Goal: Task Accomplishment & Management: Manage account settings

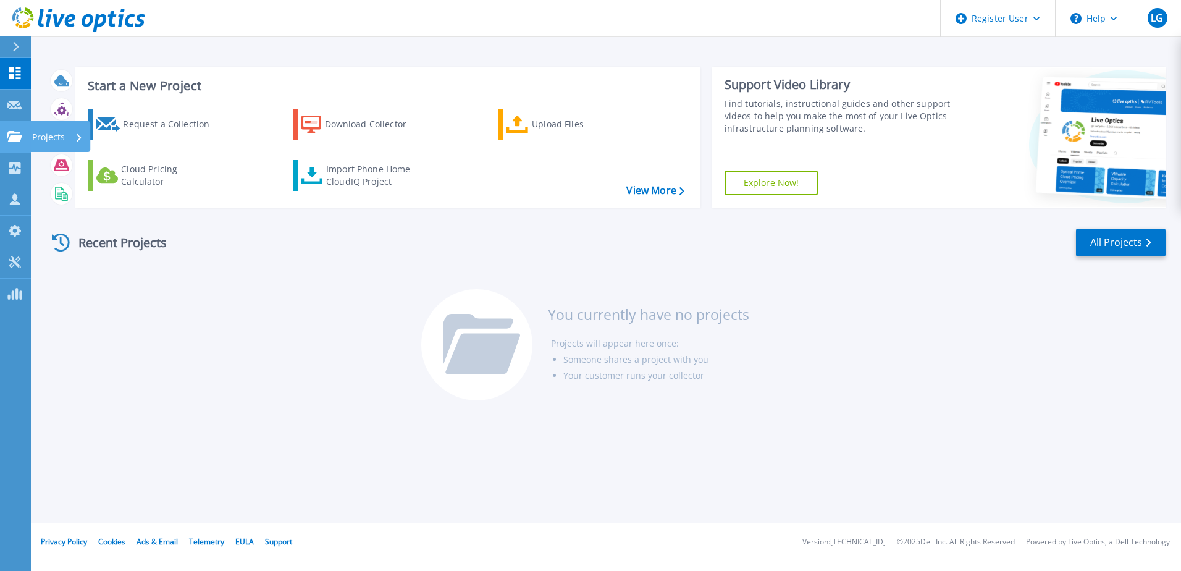
click at [15, 130] on link "Projects Projects" at bounding box center [15, 137] width 31 height 32
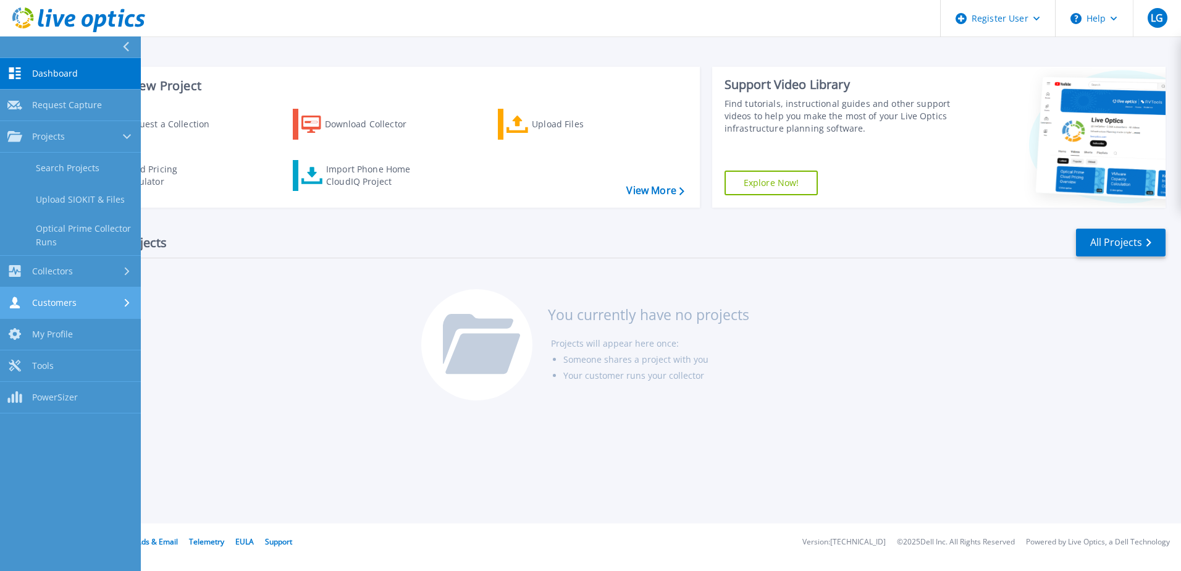
click at [103, 290] on link "Customers Customers" at bounding box center [70, 303] width 141 height 32
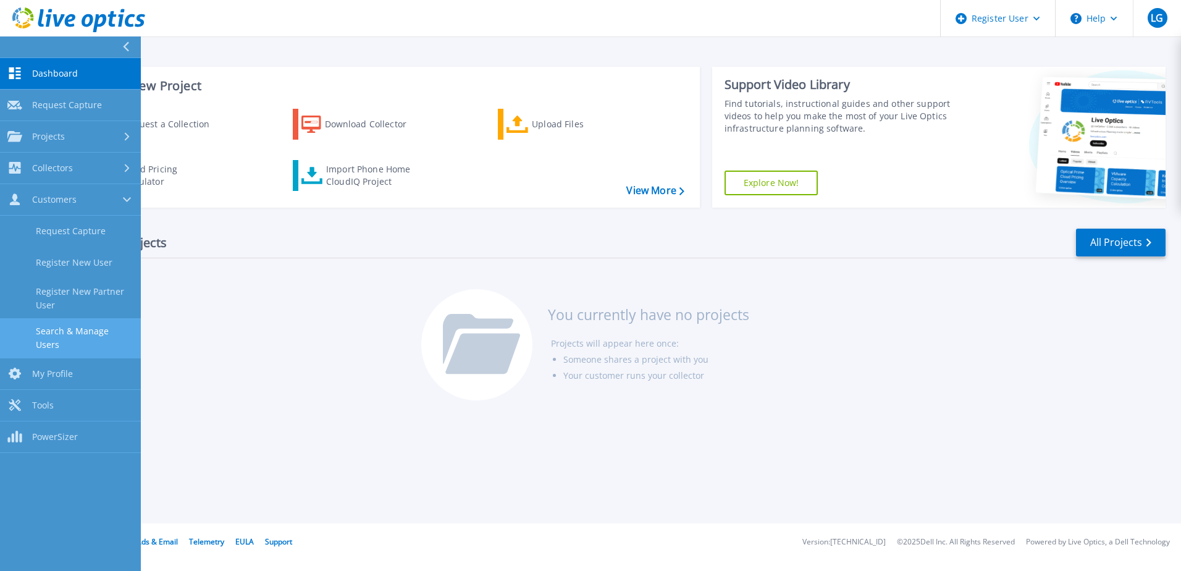
click at [56, 332] on link "Search & Manage Users" at bounding box center [70, 338] width 141 height 40
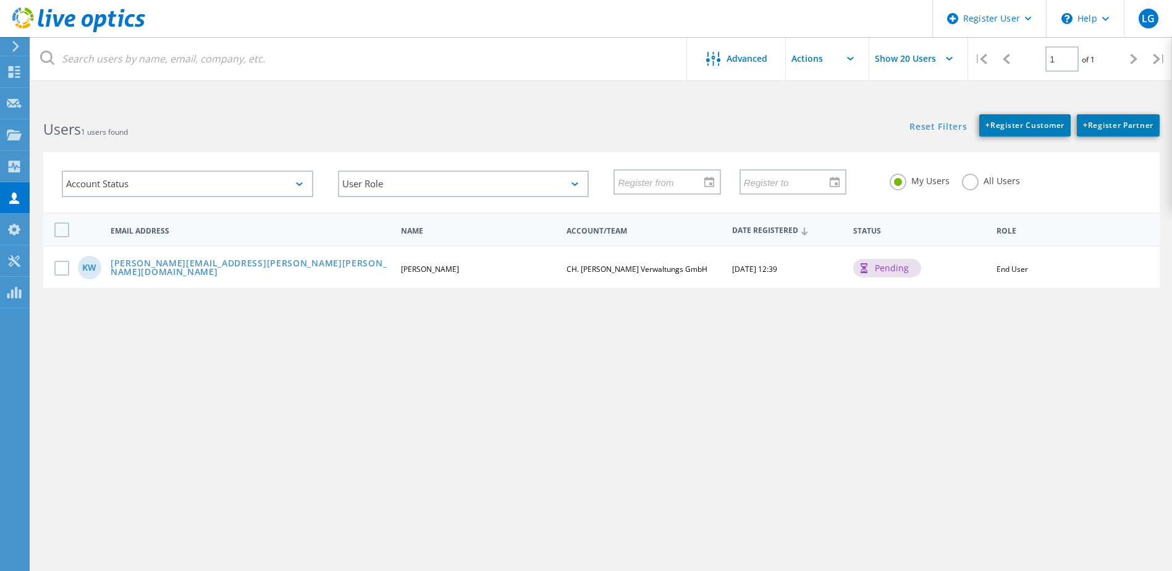
click at [894, 272] on div "pending" at bounding box center [887, 268] width 68 height 19
click at [886, 321] on div "Advanced Show 20 Users | 1 of 1 | Email Address First Name Last Name Account/Te…" at bounding box center [601, 341] width 1141 height 478
